Goal: Information Seeking & Learning: Check status

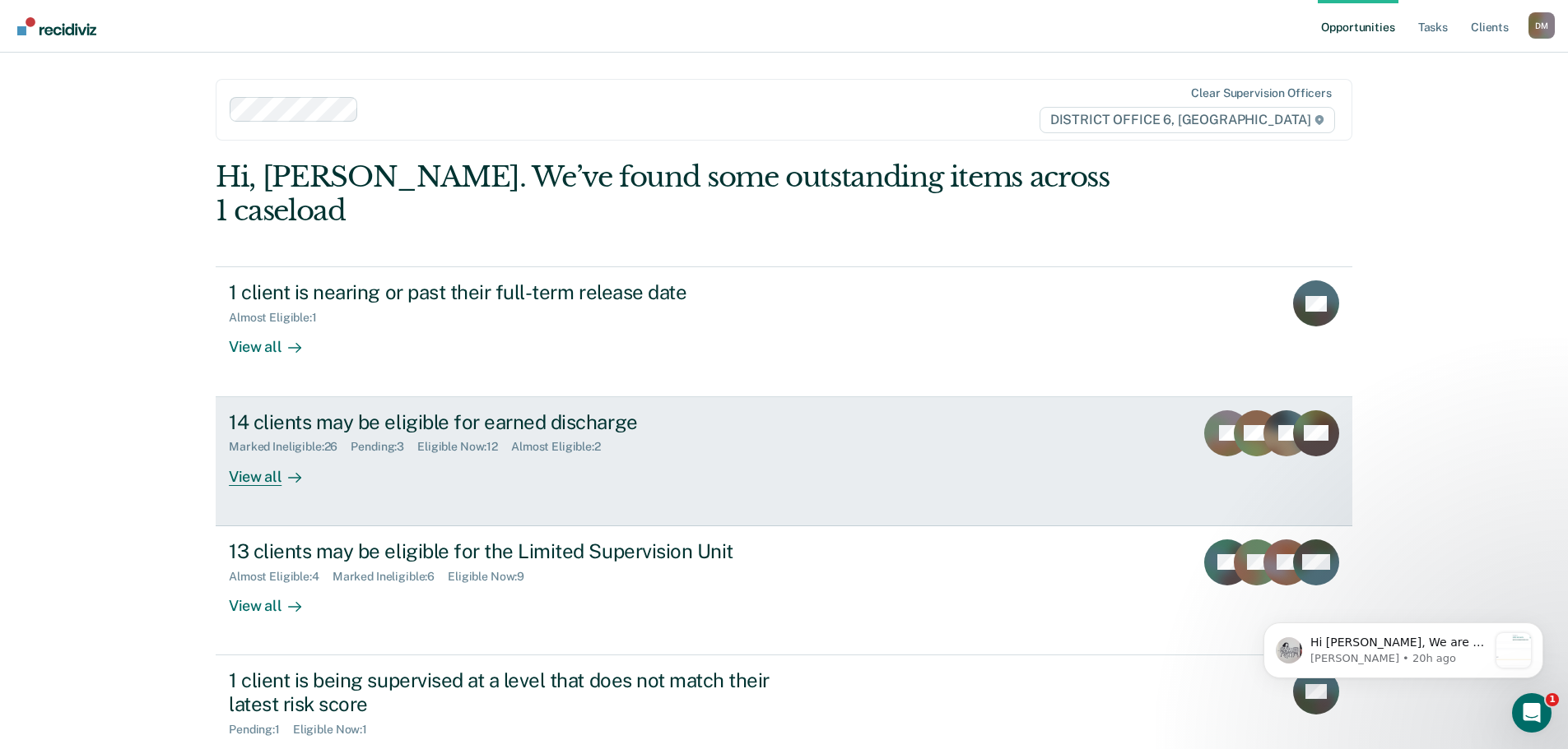
click at [499, 410] on div "14 clients may be eligible for earned discharge" at bounding box center [518, 422] width 578 height 24
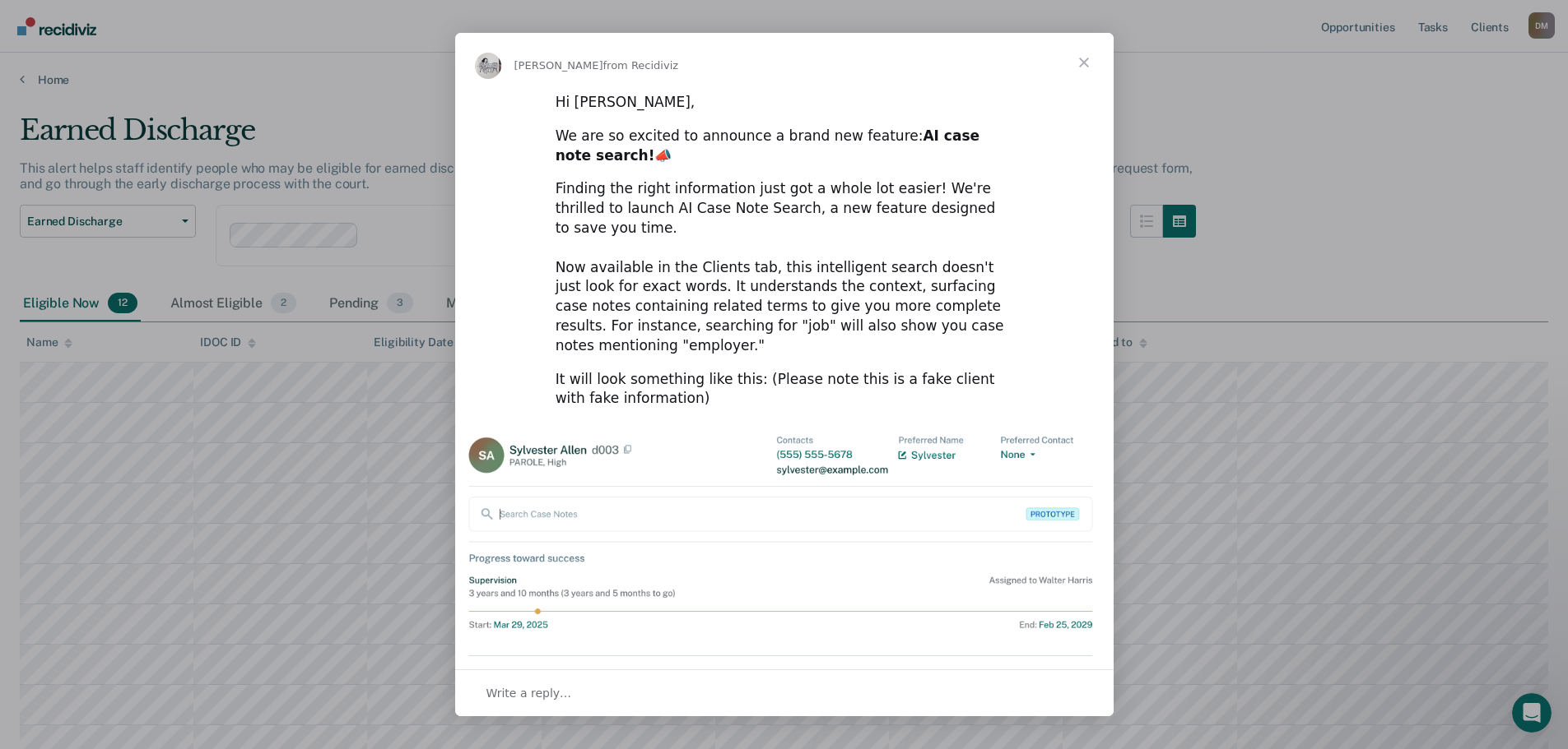
click at [1073, 60] on span "Close" at bounding box center [1083, 63] width 59 height 59
